Goal: Task Accomplishment & Management: Manage account settings

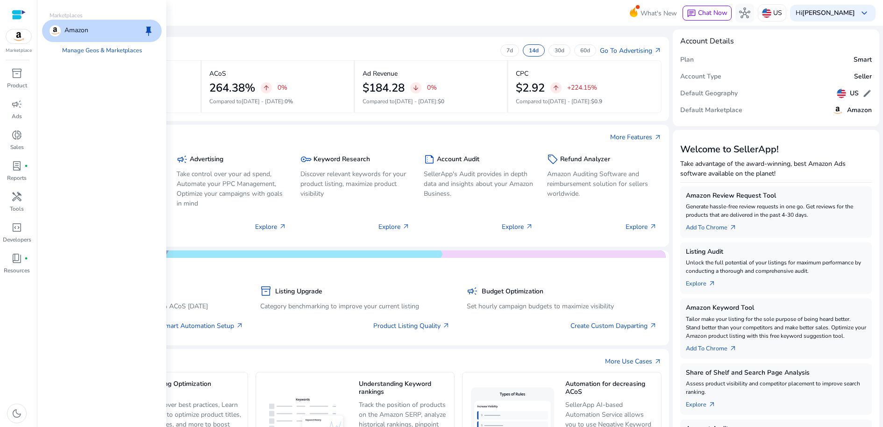
click at [21, 43] on img at bounding box center [18, 36] width 25 height 14
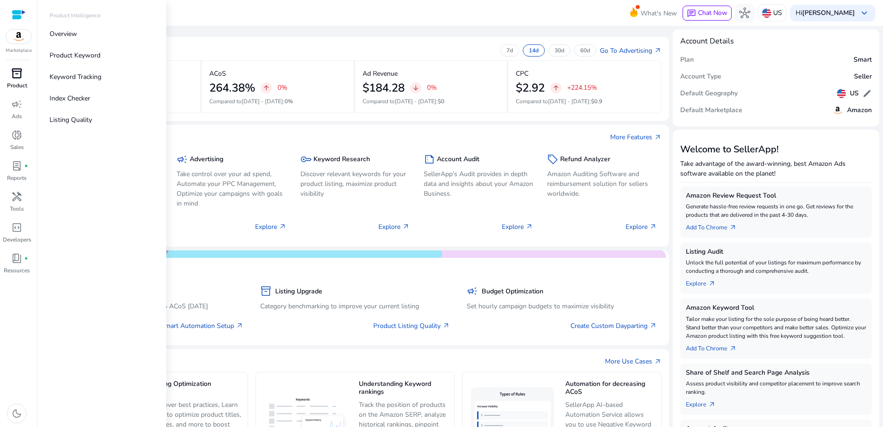
click at [17, 79] on span "inventory_2" at bounding box center [16, 73] width 11 height 11
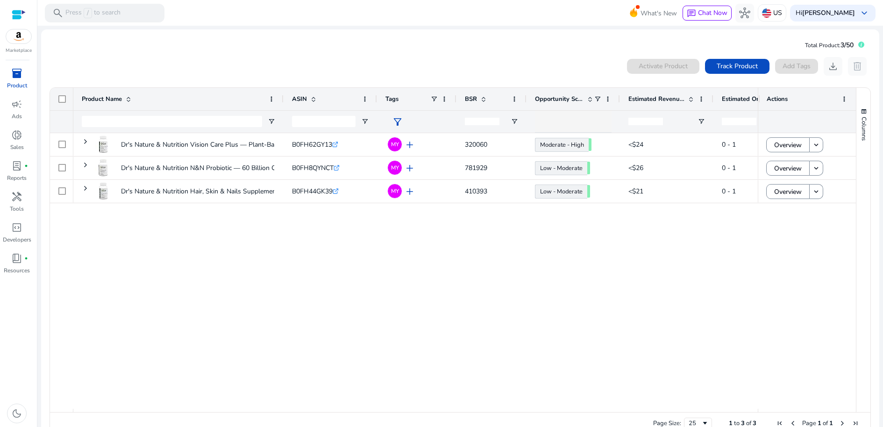
click at [516, 319] on div "Dr's Nature & Nutrition Vision Care Plus — Plant-Based Formula... B0FH62GY13 .s…" at bounding box center [415, 271] width 684 height 276
click at [260, 251] on div "Dr's Nature & Nutrition Vision Care Plus — Plant-Based Formula... B0FH62GY13 .s…" at bounding box center [415, 271] width 684 height 276
click at [14, 110] on span "campaign" at bounding box center [16, 104] width 11 height 11
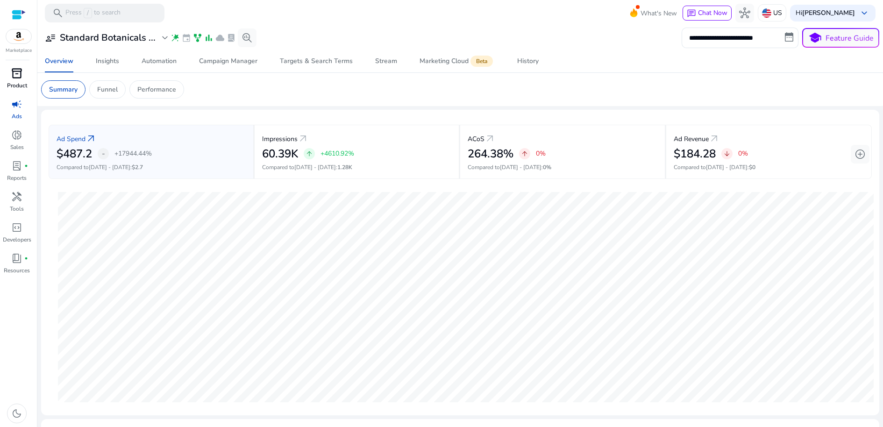
click at [14, 79] on span "inventory_2" at bounding box center [16, 73] width 11 height 11
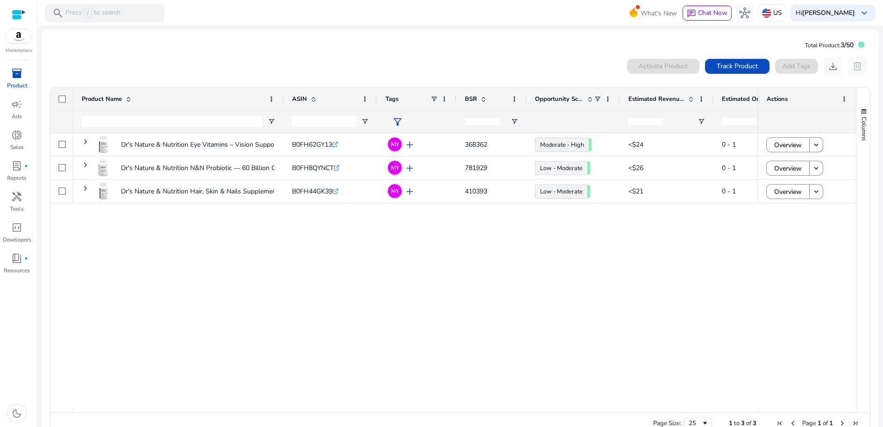
click at [329, 311] on div "Dr's Nature & Nutrition Eye Vitamins – Vision Support with Lutein... B0FH62GY13…" at bounding box center [415, 271] width 684 height 276
click at [13, 110] on span "campaign" at bounding box center [16, 104] width 11 height 11
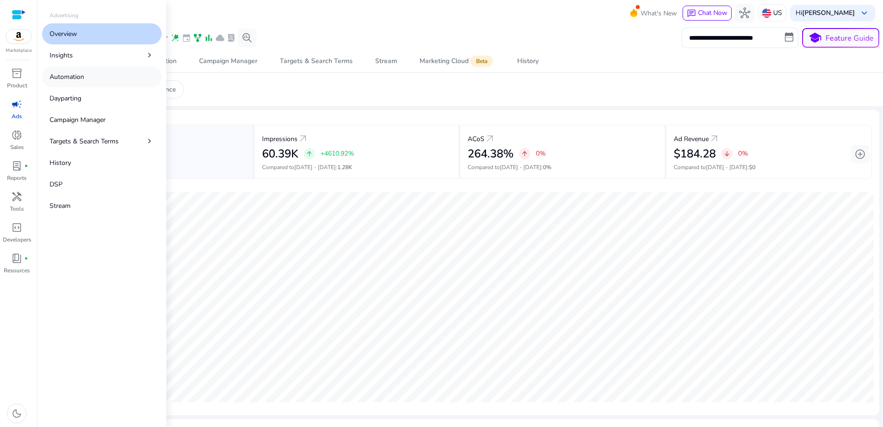
click at [115, 87] on link "Automation" at bounding box center [102, 76] width 120 height 21
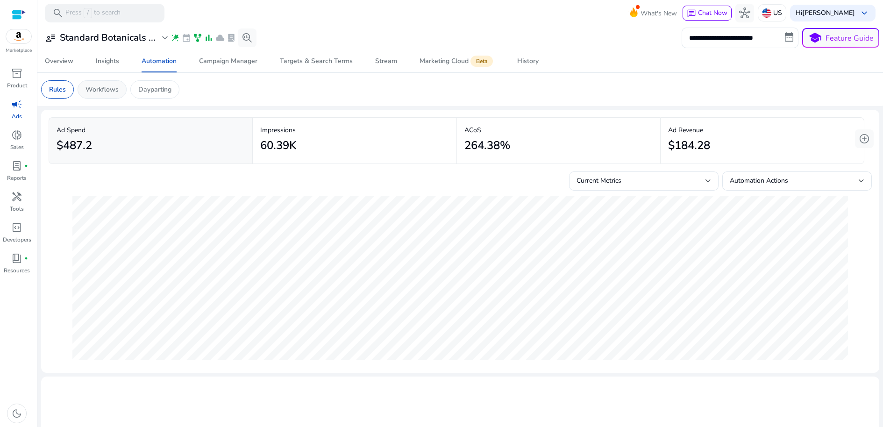
click at [119, 94] on p "Workflows" at bounding box center [101, 90] width 33 height 10
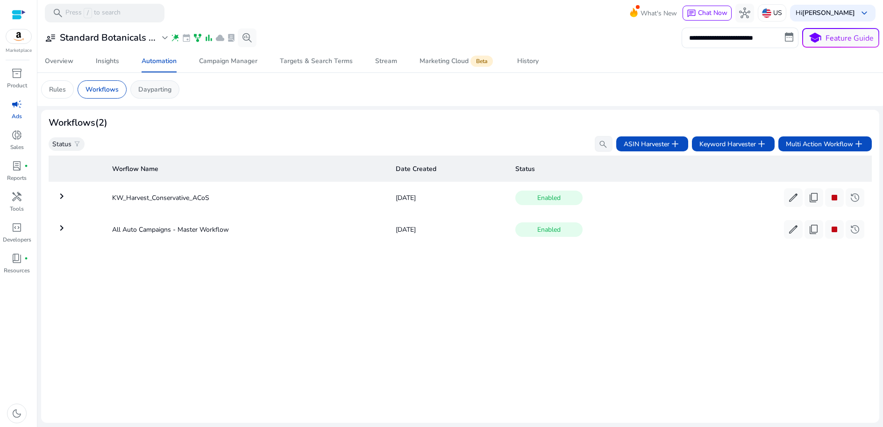
click at [171, 94] on p "Dayparting" at bounding box center [154, 90] width 33 height 10
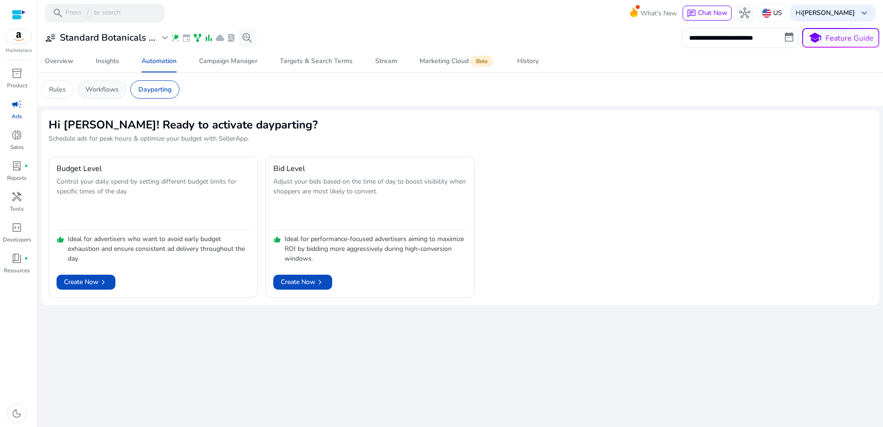
click at [119, 94] on p "Workflows" at bounding box center [101, 90] width 33 height 10
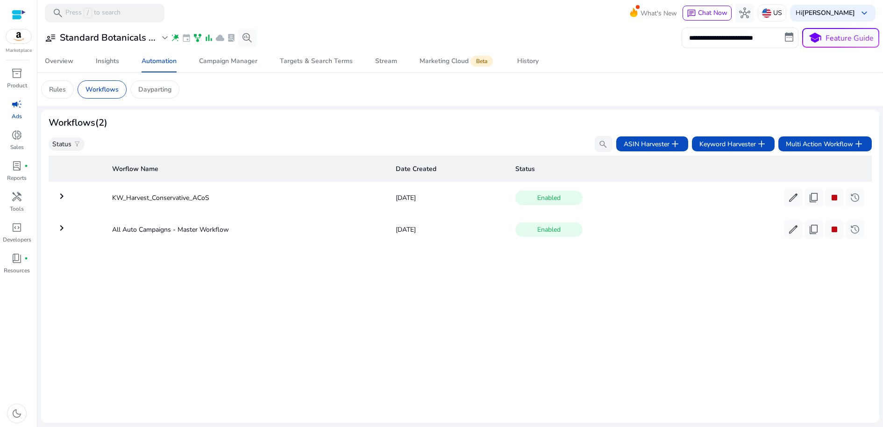
click at [215, 365] on div "Worflow Name Date Created Status keyboard_arrow_right KW_Harvest_Conservative_A…" at bounding box center [460, 283] width 823 height 263
click at [18, 79] on span "inventory_2" at bounding box center [16, 73] width 11 height 11
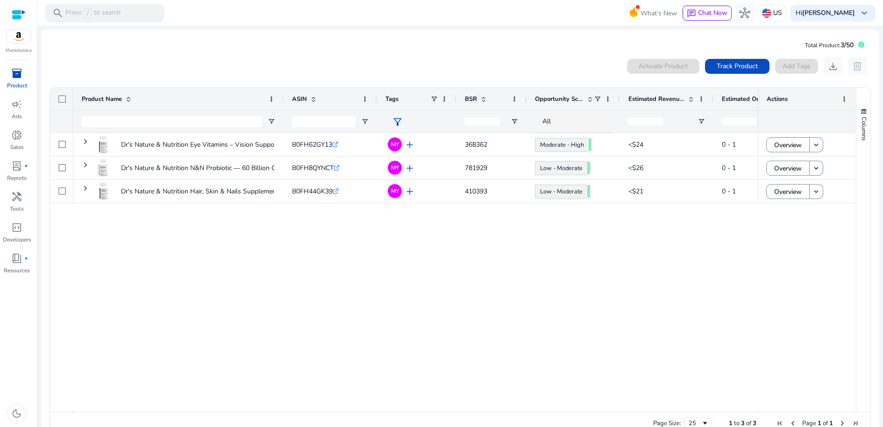
click at [5, 81] on div "inventory_2" at bounding box center [17, 73] width 26 height 15
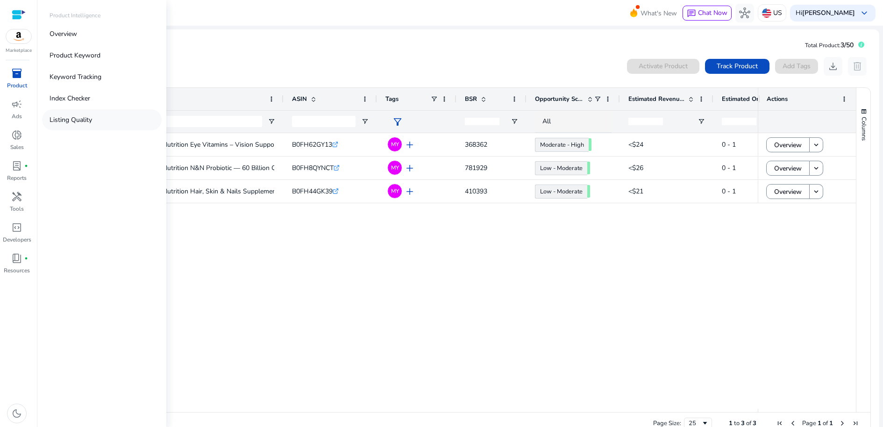
click at [92, 125] on p "Listing Quality" at bounding box center [71, 120] width 42 height 10
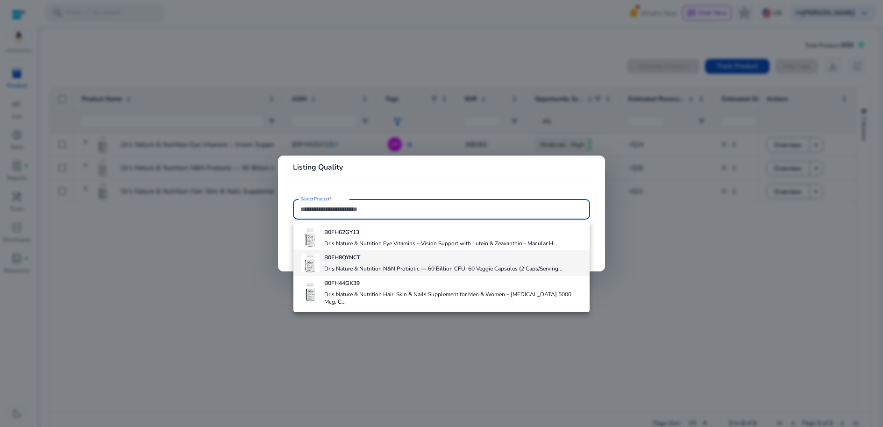
click at [396, 272] on h4 "Dr's Nature & Nutrition N&N Probiotic — 60 Billion CFU, 60 Veggie Capsules (2 C…" at bounding box center [443, 268] width 238 height 7
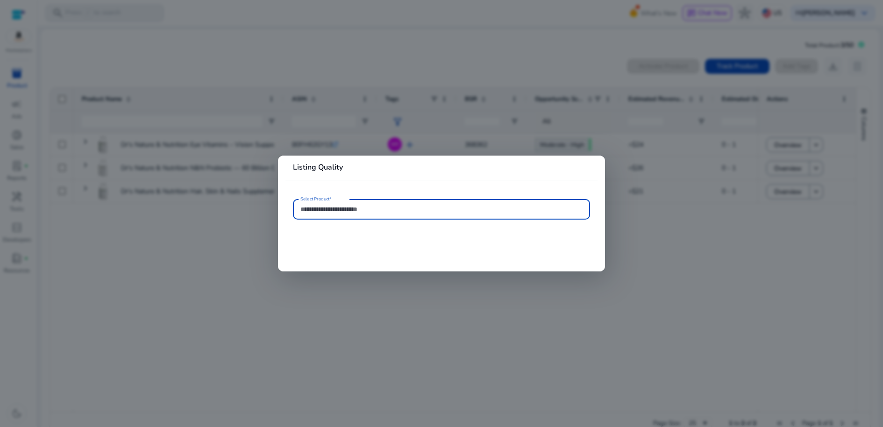
type input "**********"
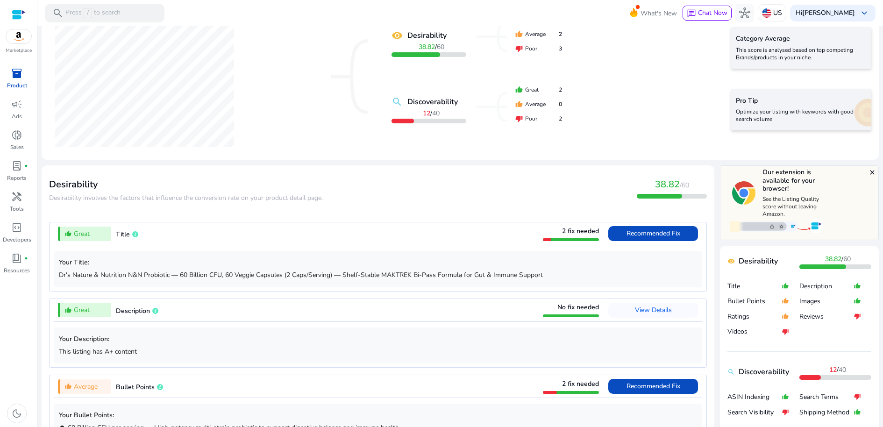
scroll to position [240, 0]
